Goal: Task Accomplishment & Management: Use online tool/utility

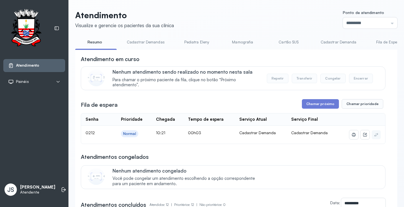
scroll to position [56, 0]
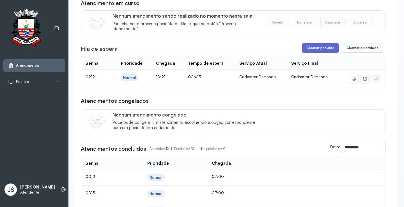
click at [319, 49] on button "Chamar próximo" at bounding box center [320, 48] width 37 height 10
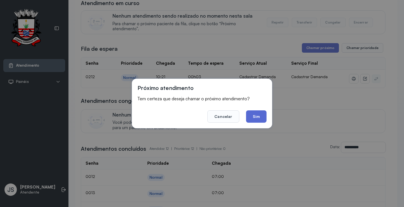
click at [260, 118] on button "Sim" at bounding box center [256, 117] width 20 height 12
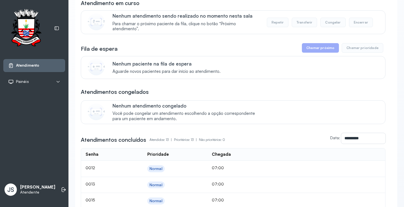
scroll to position [0, 0]
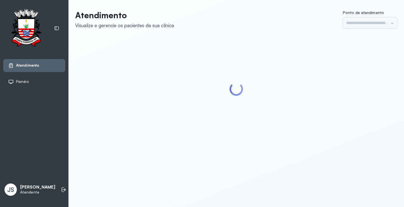
type input "*********"
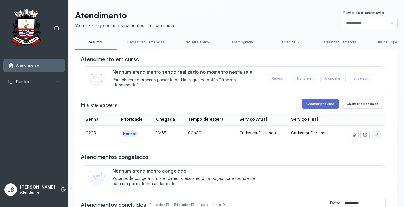
click at [316, 106] on button "Chamar próximo" at bounding box center [320, 104] width 37 height 10
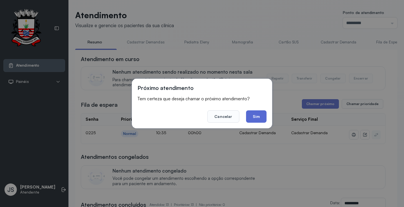
click at [256, 117] on button "Sim" at bounding box center [256, 117] width 20 height 12
